Goal: Task Accomplishment & Management: Manage account settings

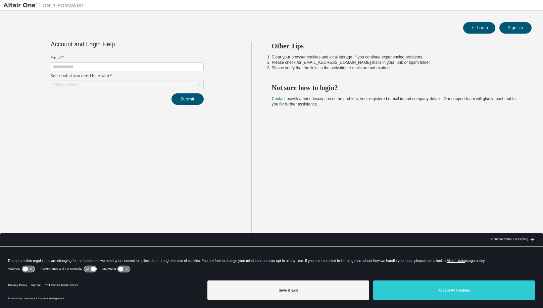
click at [453, 289] on button "Accept All Cookies" at bounding box center [454, 289] width 162 height 19
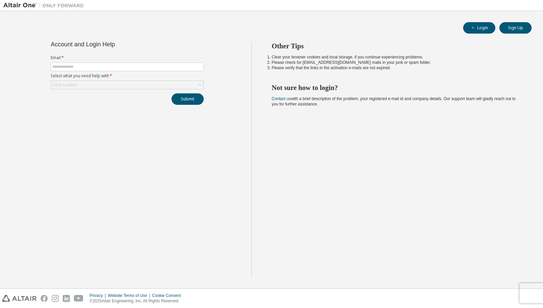
click at [81, 64] on span at bounding box center [127, 66] width 153 height 9
click at [81, 66] on input "text" at bounding box center [127, 66] width 150 height 5
type input "**********"
click at [100, 87] on div "Click to select" at bounding box center [127, 85] width 152 height 8
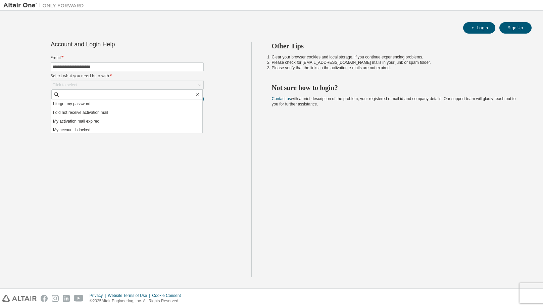
click at [99, 102] on li "I forgot my password" at bounding box center [126, 103] width 151 height 9
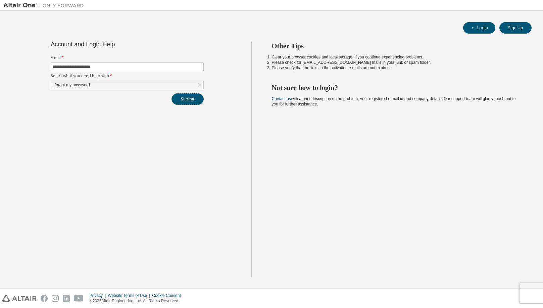
click at [183, 100] on button "Submit" at bounding box center [187, 98] width 32 height 11
click at [479, 26] on button "Login" at bounding box center [479, 27] width 32 height 11
